Goal: Task Accomplishment & Management: Manage account settings

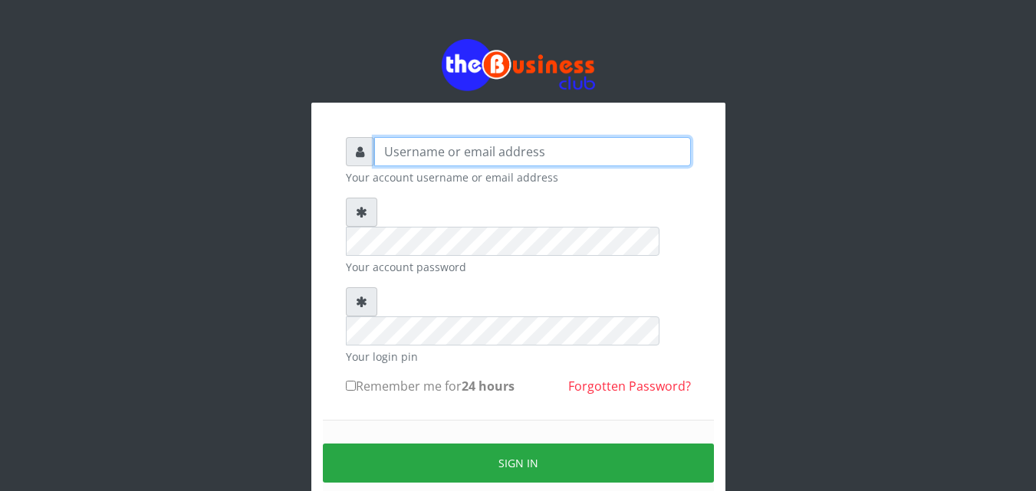
type input "Revgaly"
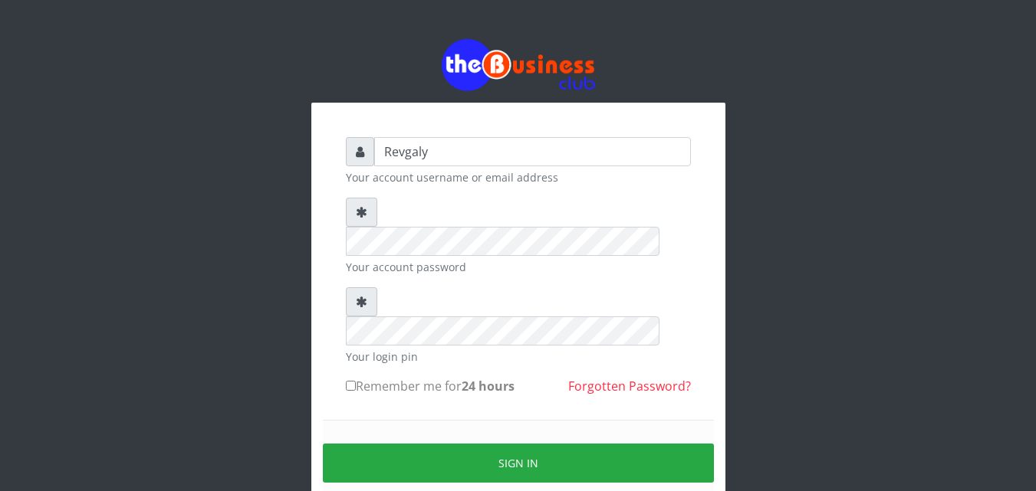
click at [350, 381] on input "Remember me for 24 hours" at bounding box center [351, 386] width 10 height 10
checkbox input "true"
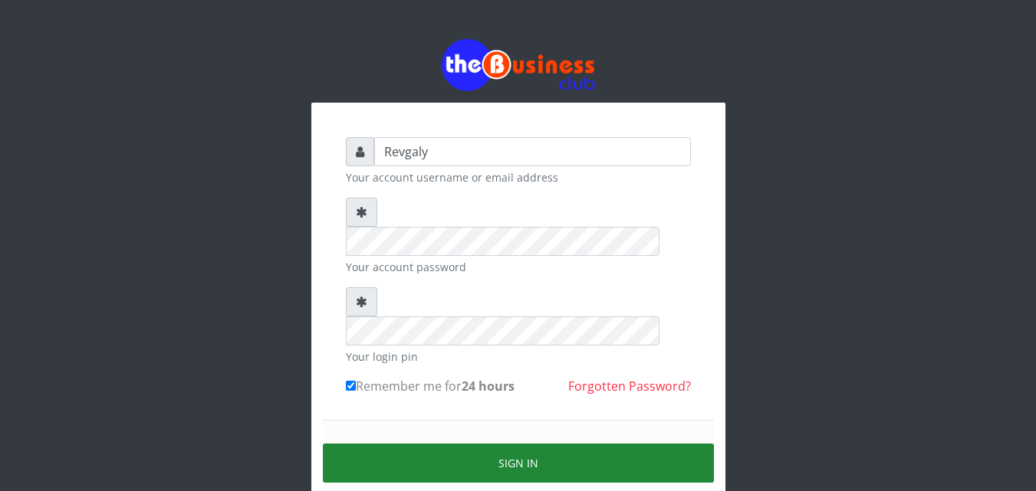
click at [395, 444] on button "Sign in" at bounding box center [518, 463] width 391 height 39
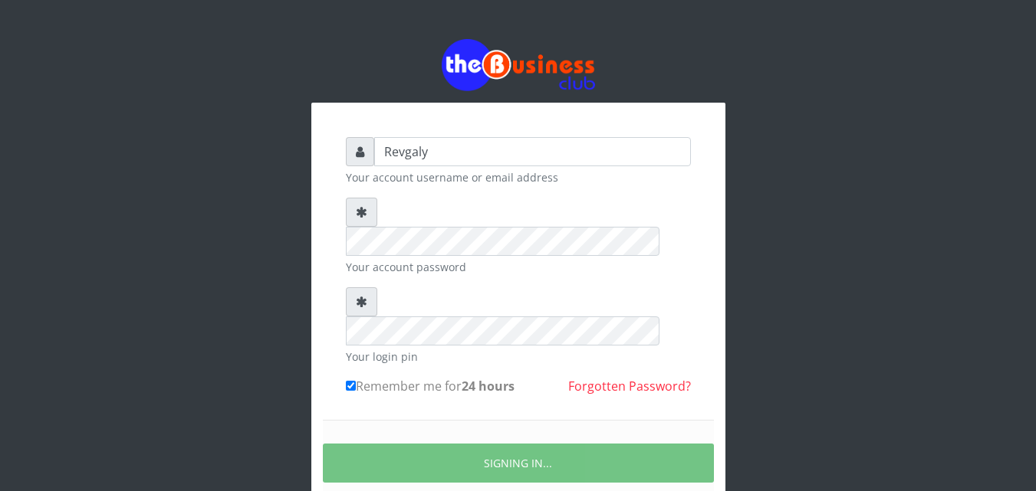
click at [589, 431] on div "SIGNING IN..." at bounding box center [518, 463] width 391 height 87
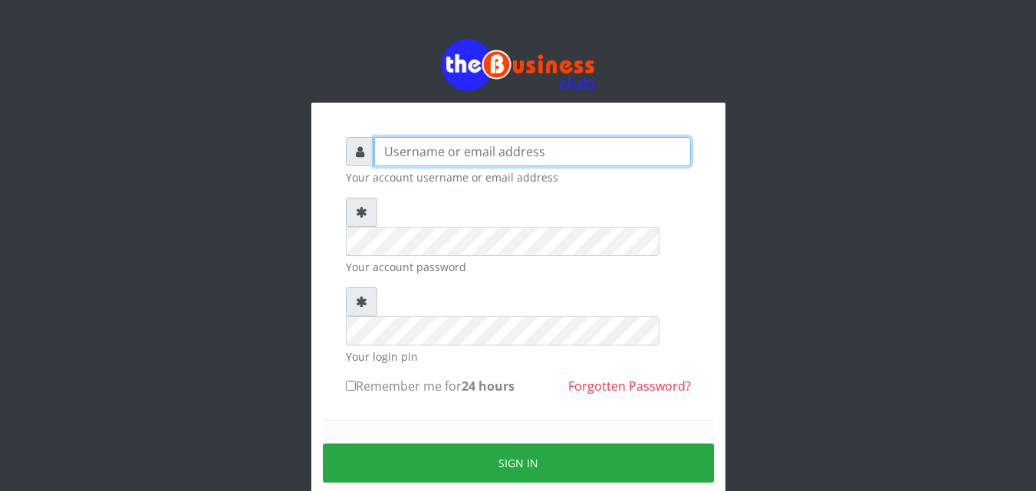
type input "Revgaly"
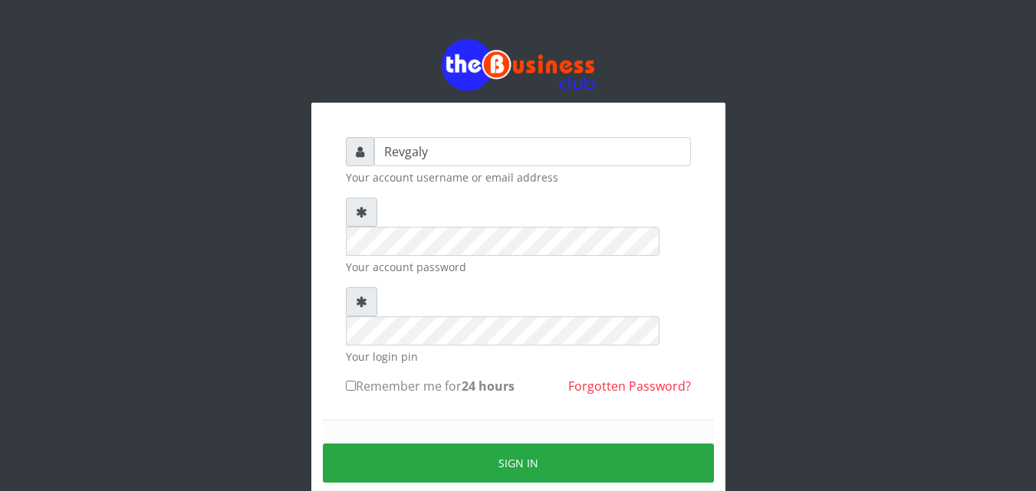
click at [448, 169] on small "Your account username or email address" at bounding box center [518, 177] width 345 height 16
click at [353, 381] on input "Remember me for 24 hours" at bounding box center [351, 386] width 10 height 10
checkbox input "true"
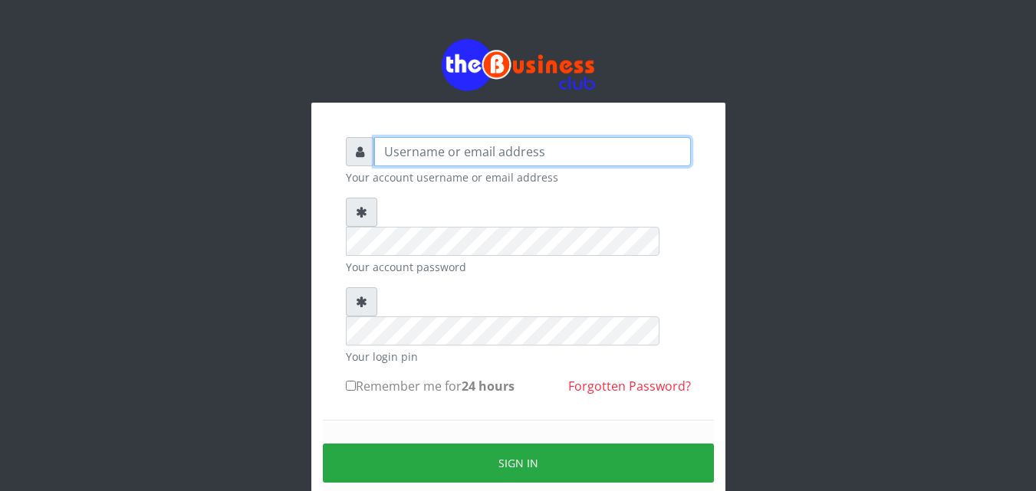
type input "Revgaly"
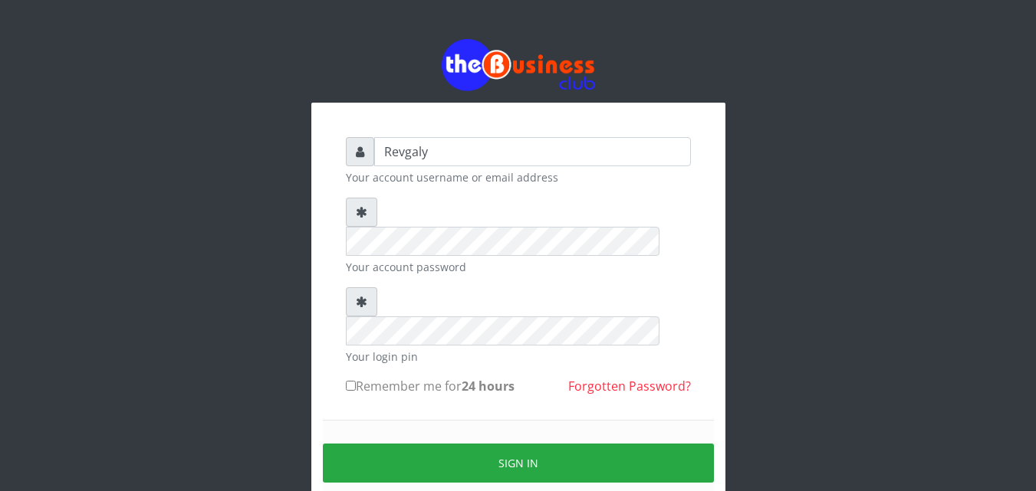
click at [712, 111] on div "Revgaly Your account username or email address Your account password Your login…" at bounding box center [518, 337] width 414 height 468
click at [498, 378] on b "24 hours" at bounding box center [488, 386] width 53 height 17
click at [356, 381] on input "Remember me for 24 hours" at bounding box center [351, 386] width 10 height 10
click at [498, 378] on b "24 hours" at bounding box center [488, 386] width 53 height 17
click at [356, 381] on input "Remember me for 24 hours" at bounding box center [351, 386] width 10 height 10
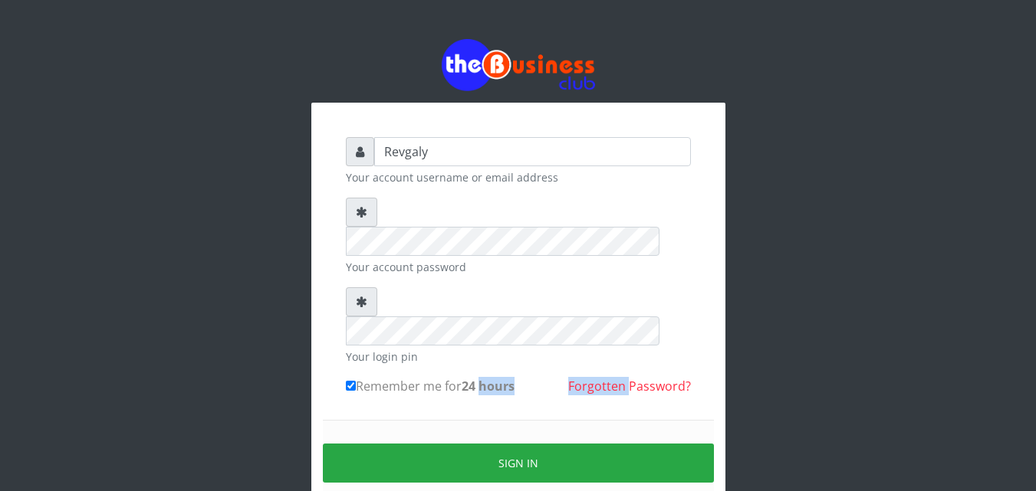
checkbox input "false"
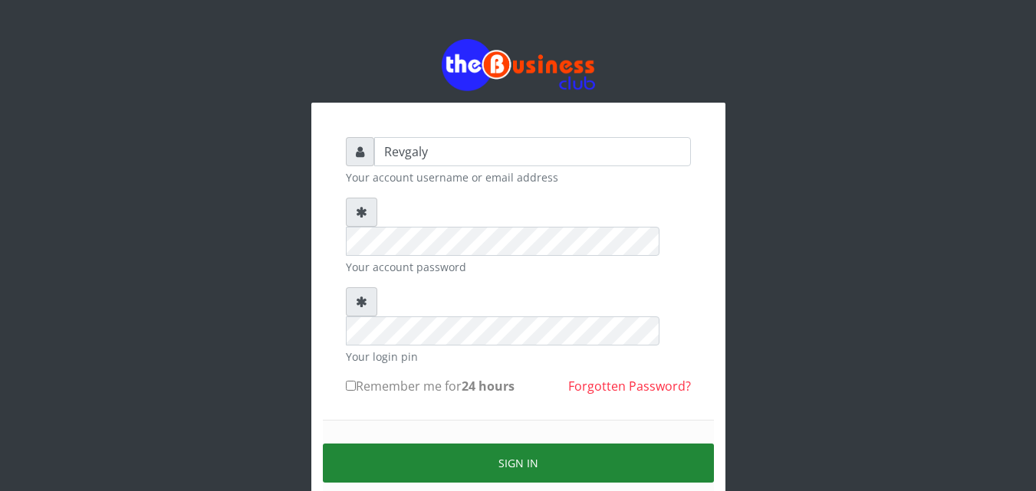
click at [476, 444] on button "Sign in" at bounding box center [518, 463] width 391 height 39
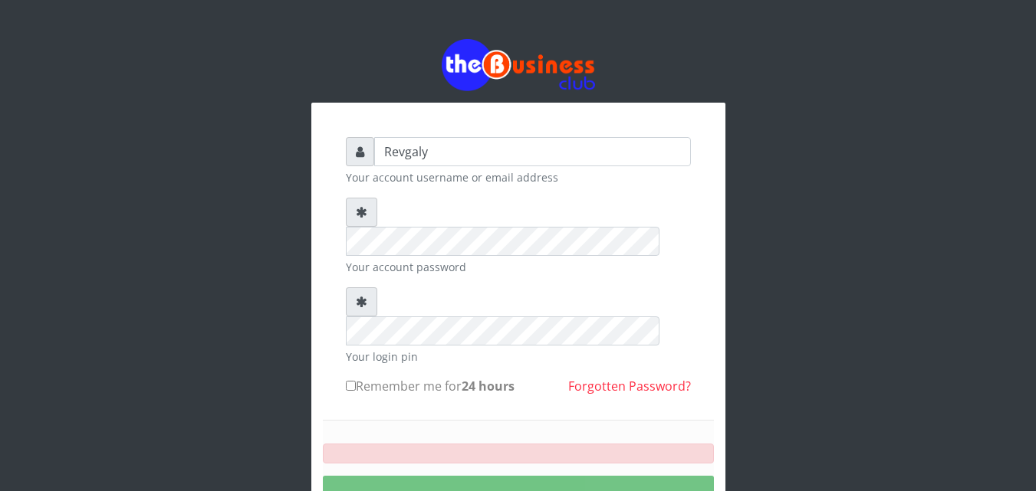
click at [511, 458] on div "SIGNING IN..." at bounding box center [518, 479] width 391 height 119
